Goal: Task Accomplishment & Management: Use online tool/utility

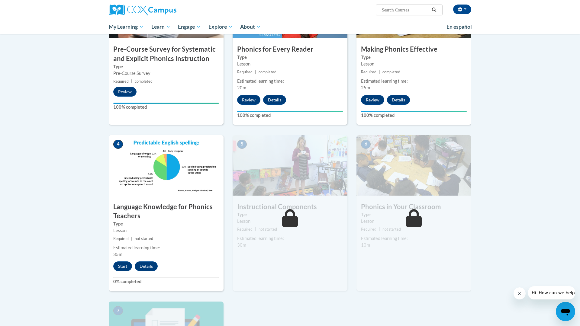
scroll to position [182, 0]
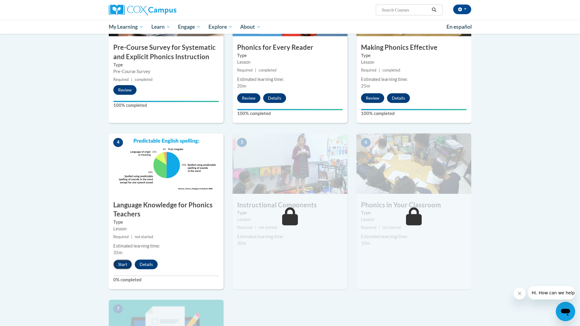
click at [121, 266] on button "Start" at bounding box center [122, 265] width 19 height 10
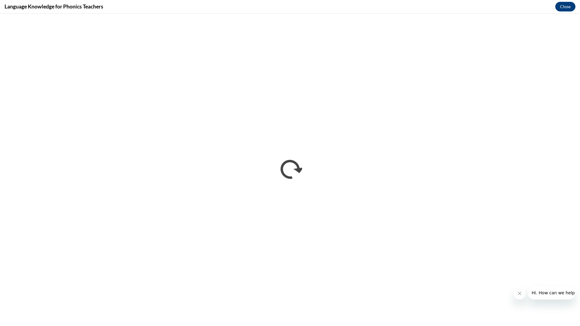
scroll to position [0, 0]
